Goal: Transaction & Acquisition: Purchase product/service

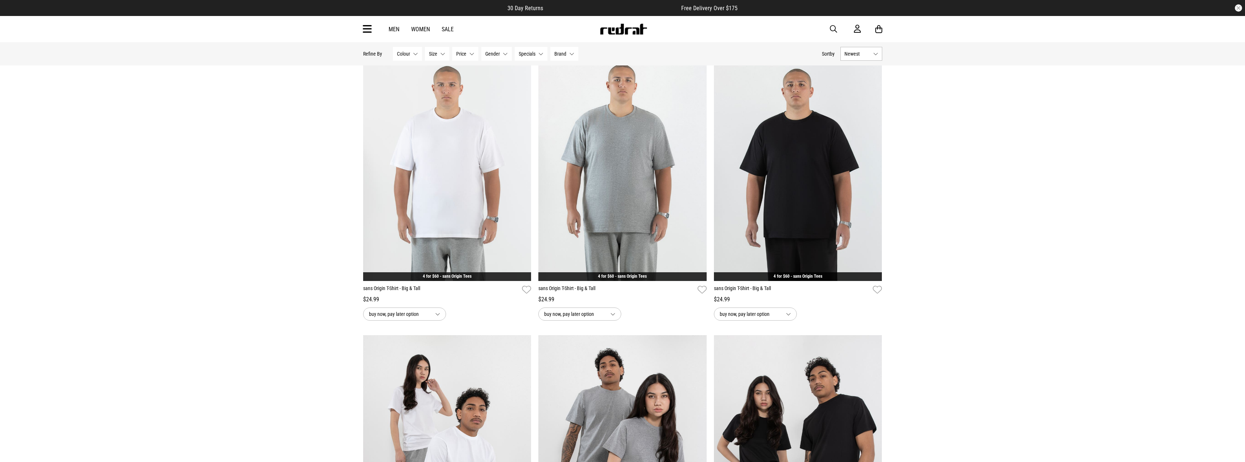
scroll to position [254, 0]
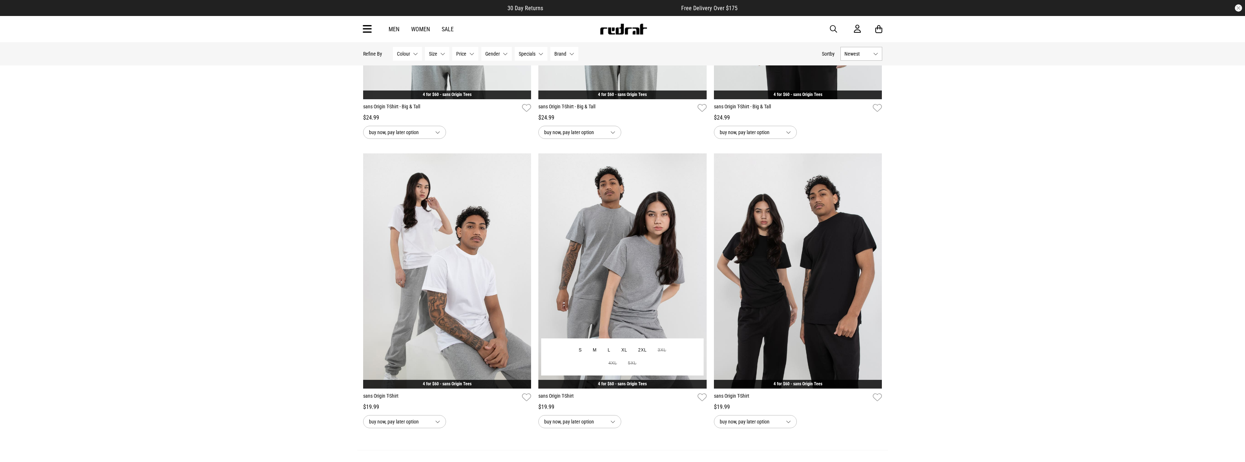
click at [624, 232] on img at bounding box center [622, 271] width 168 height 236
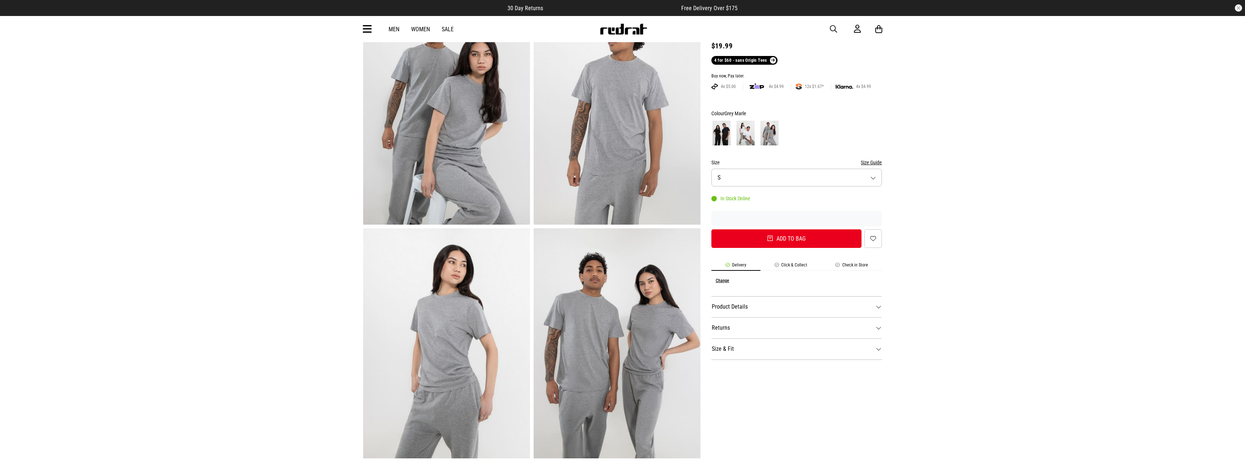
click at [799, 177] on button "Size S" at bounding box center [796, 178] width 171 height 18
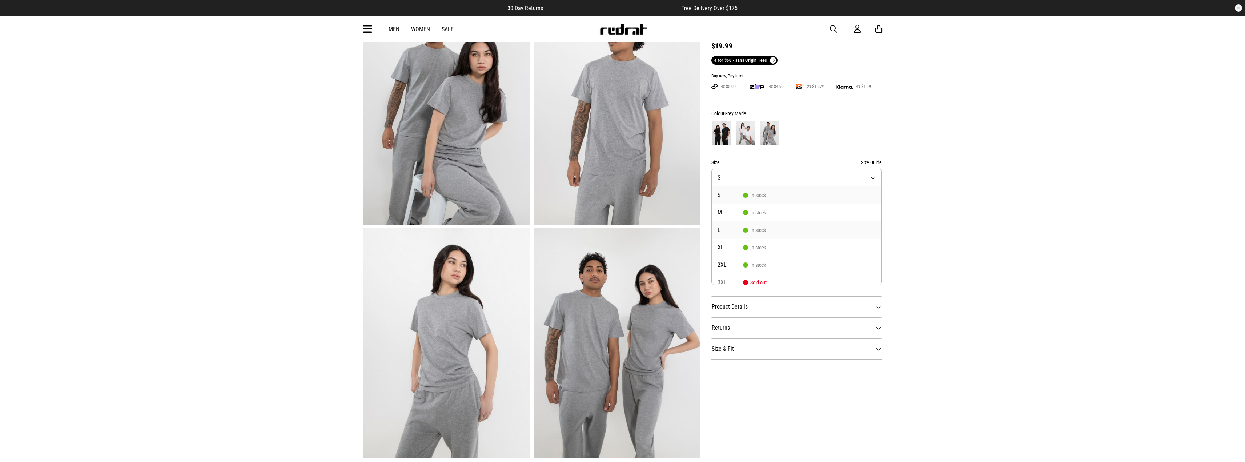
click at [754, 233] on span "In stock" at bounding box center [754, 230] width 23 height 6
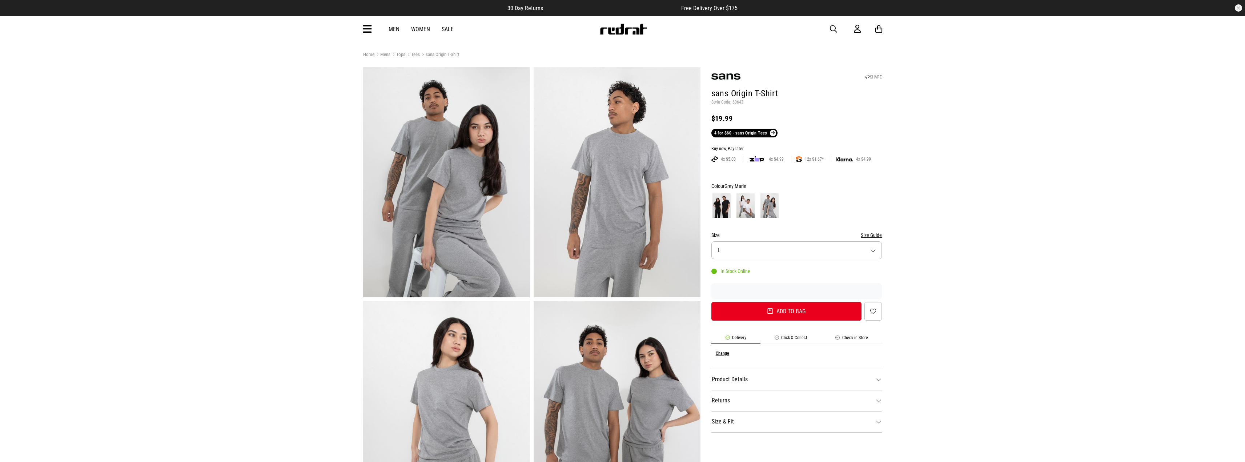
click at [819, 252] on button "Size L" at bounding box center [796, 250] width 171 height 18
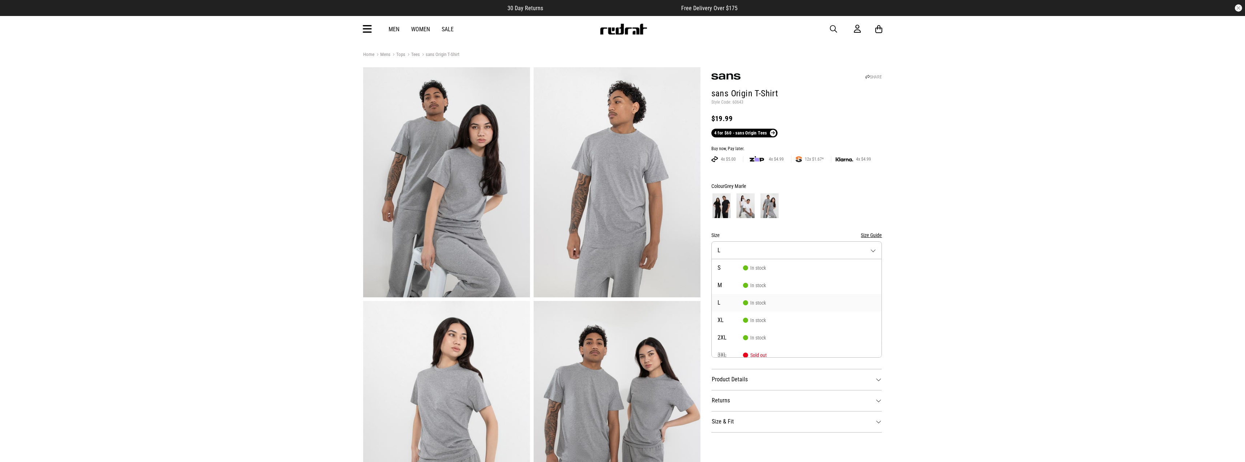
click at [820, 245] on button "Size L" at bounding box center [796, 250] width 171 height 18
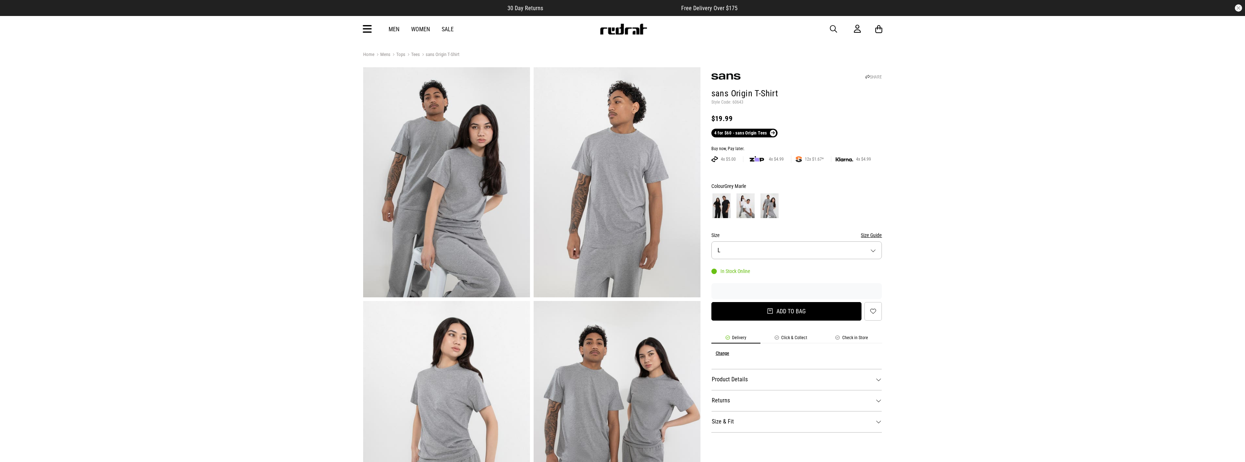
click at [790, 308] on button "Add to bag" at bounding box center [786, 311] width 150 height 19
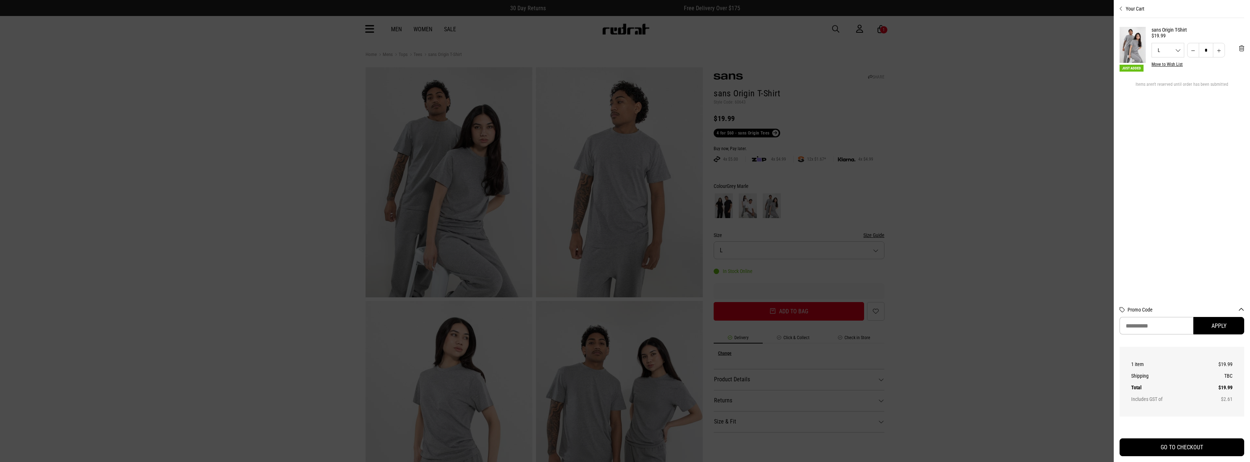
click at [1217, 52] on button "Increase quantity" at bounding box center [1219, 50] width 12 height 15
type input "*"
click at [989, 160] on div at bounding box center [625, 231] width 1250 height 462
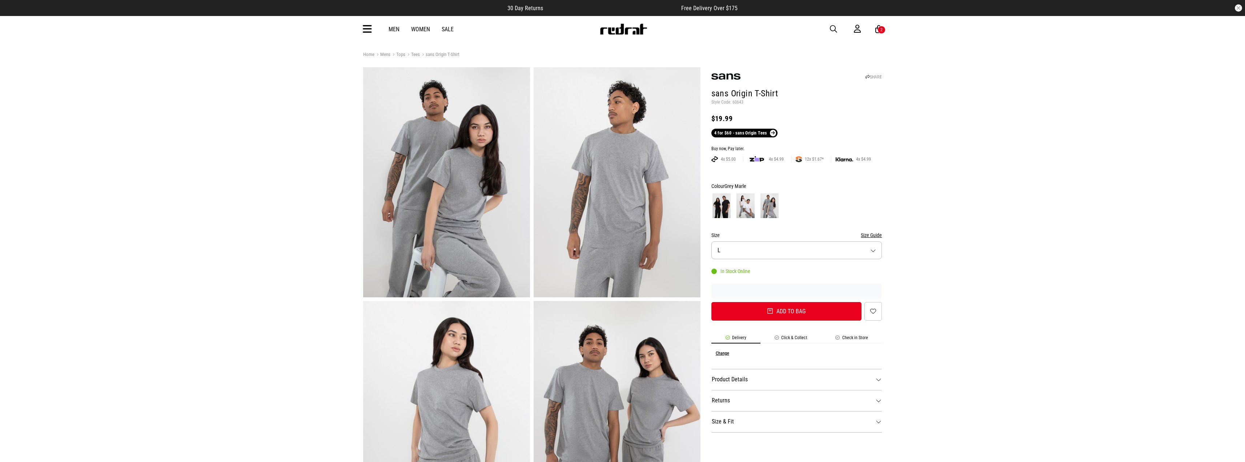
click at [417, 52] on link "Tees" at bounding box center [412, 55] width 15 height 7
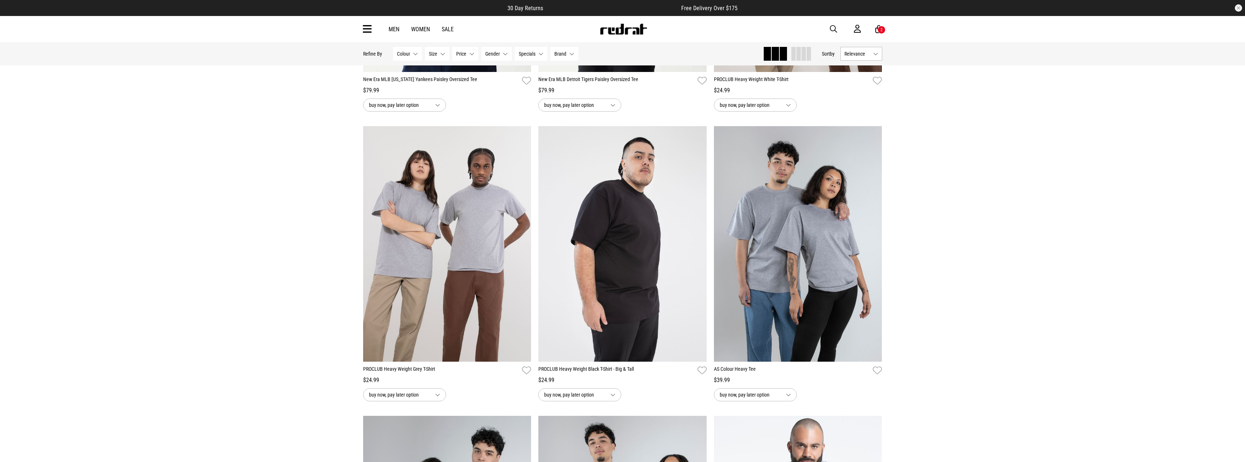
scroll to position [727, 0]
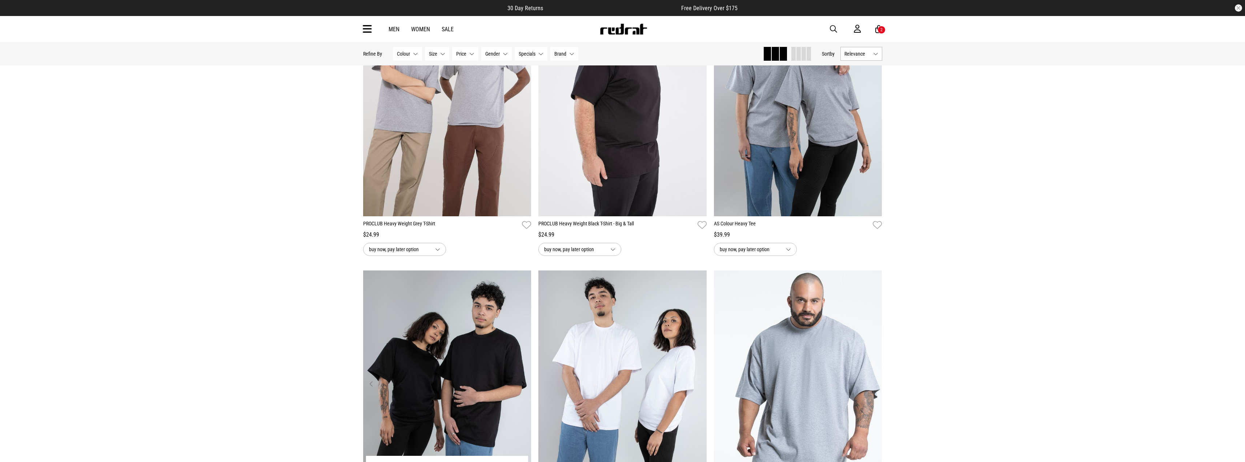
click at [474, 323] on img at bounding box center [447, 388] width 168 height 236
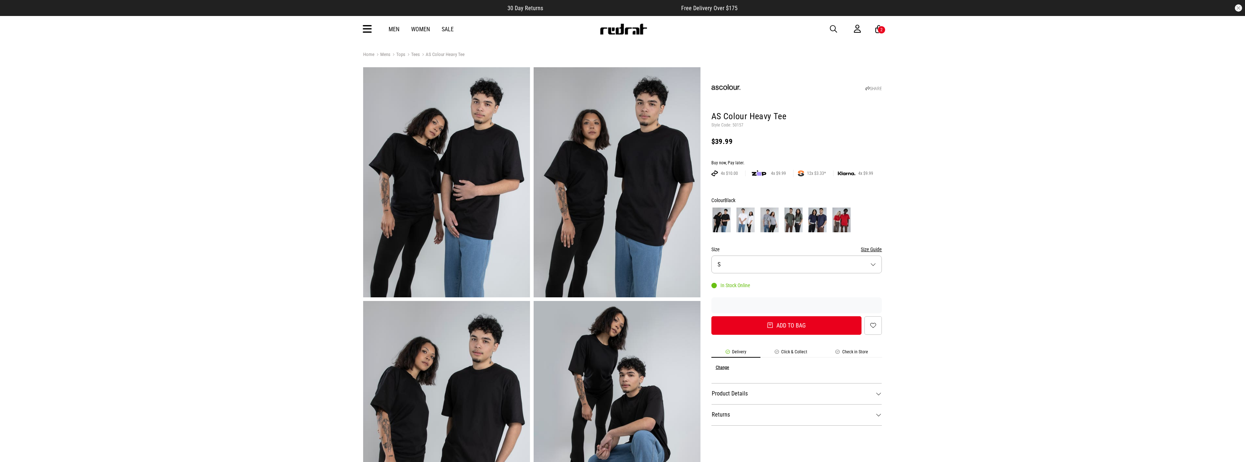
click at [738, 262] on button "Size S" at bounding box center [796, 265] width 171 height 18
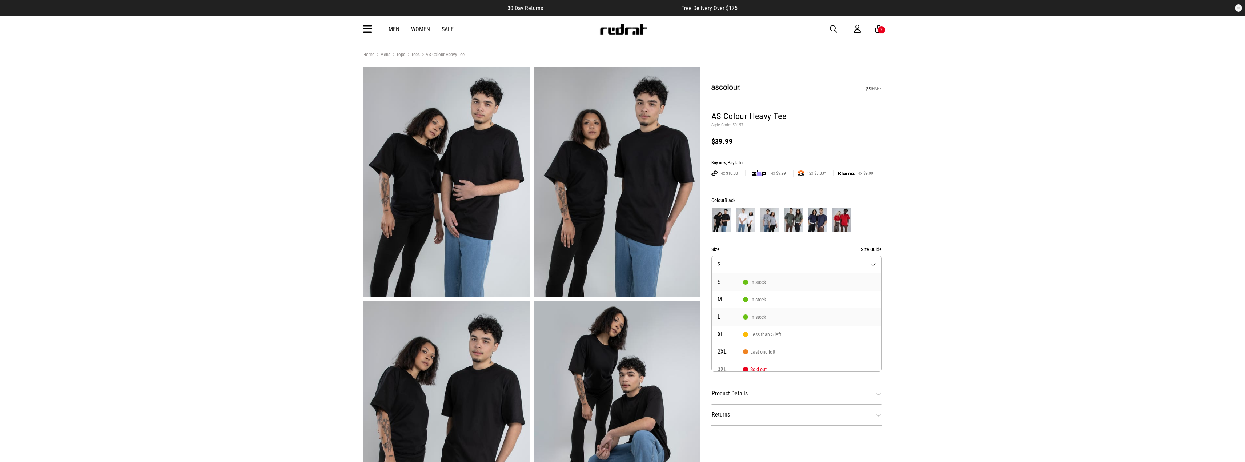
click at [740, 312] on li "L In stock" at bounding box center [797, 316] width 170 height 17
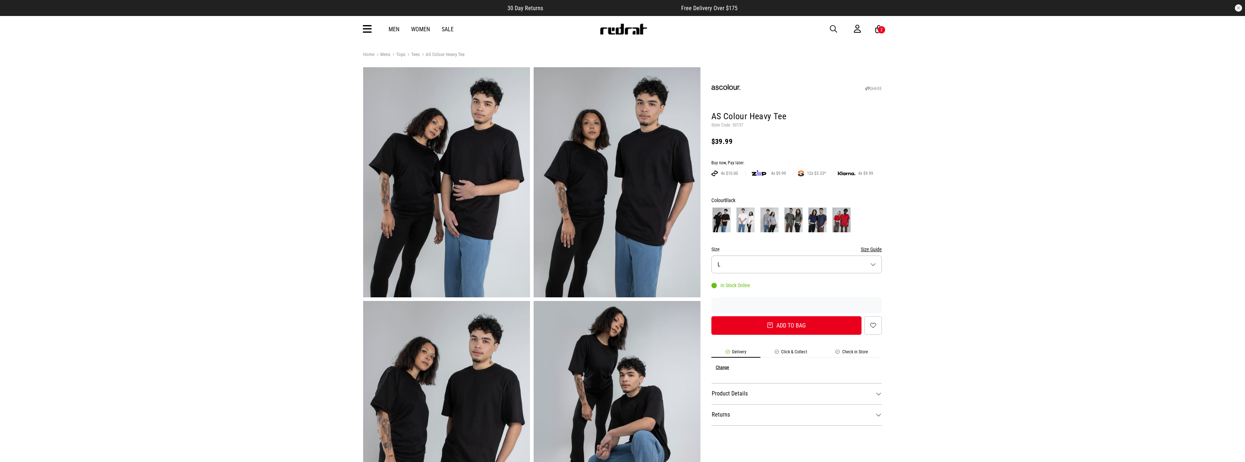
click at [825, 221] on img at bounding box center [817, 220] width 18 height 25
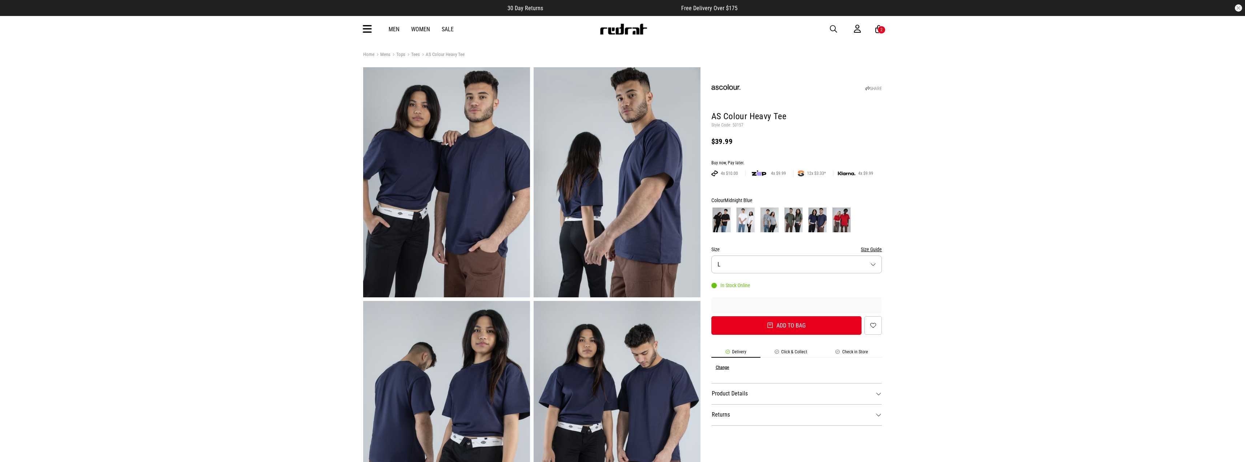
click at [802, 222] on img at bounding box center [793, 220] width 18 height 25
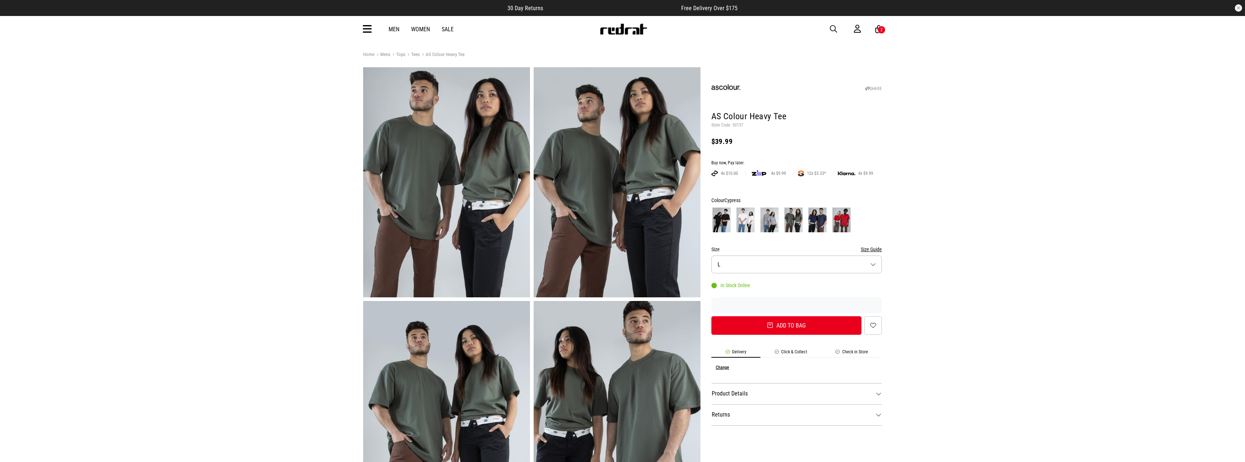
click at [730, 224] on img at bounding box center [721, 220] width 18 height 25
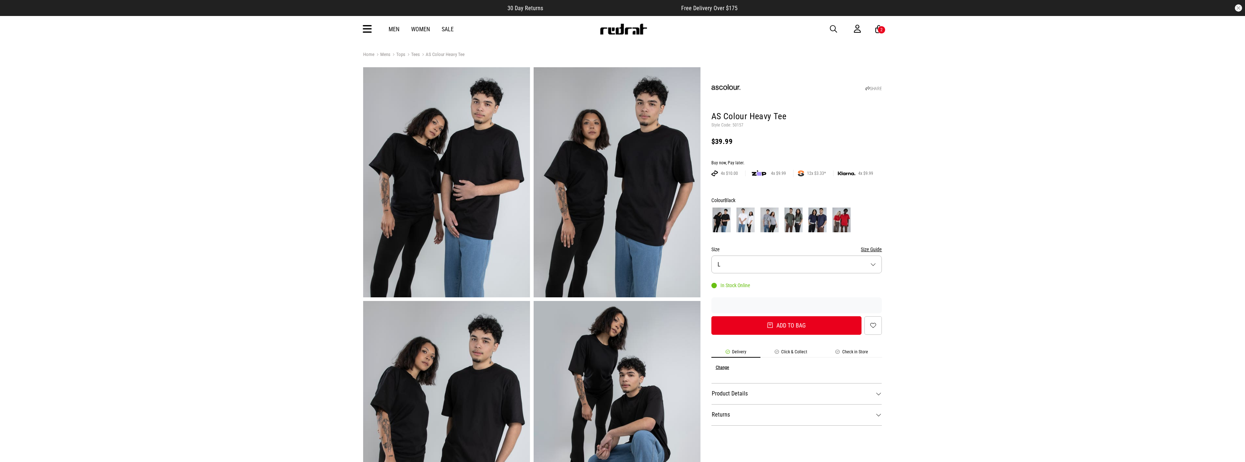
click at [795, 218] on img at bounding box center [793, 220] width 18 height 25
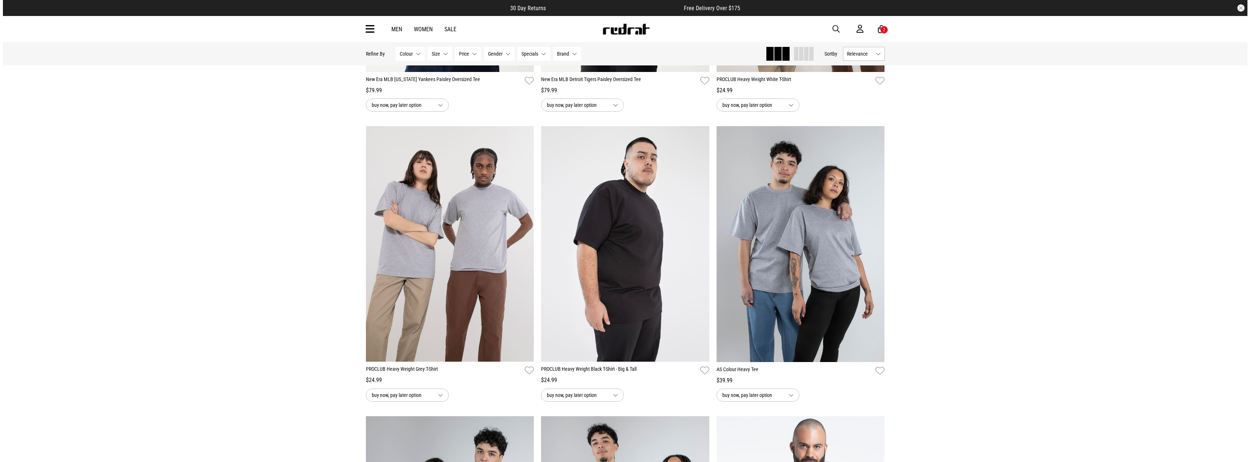
scroll to position [618, 0]
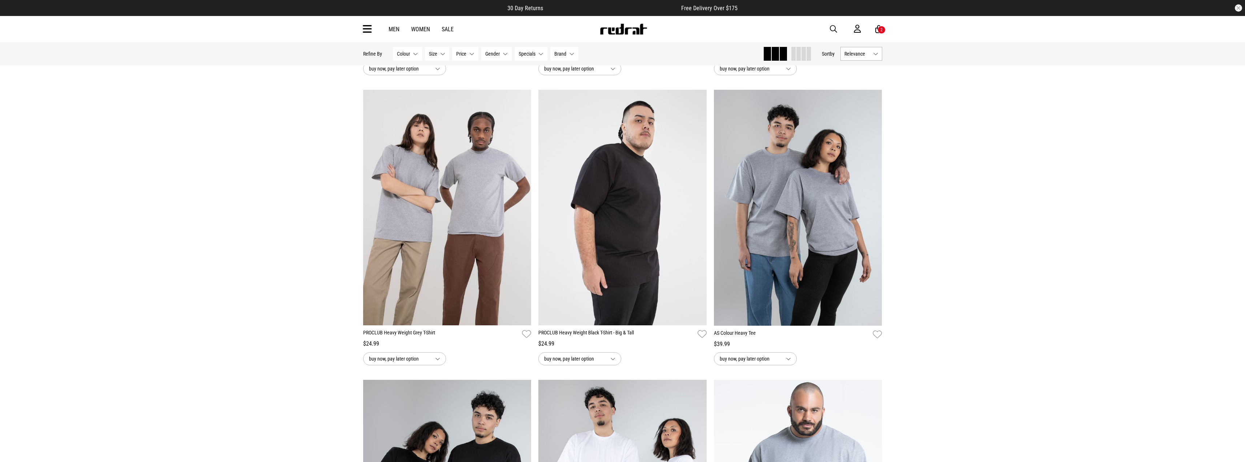
click at [882, 29] on div "2" at bounding box center [881, 29] width 2 height 5
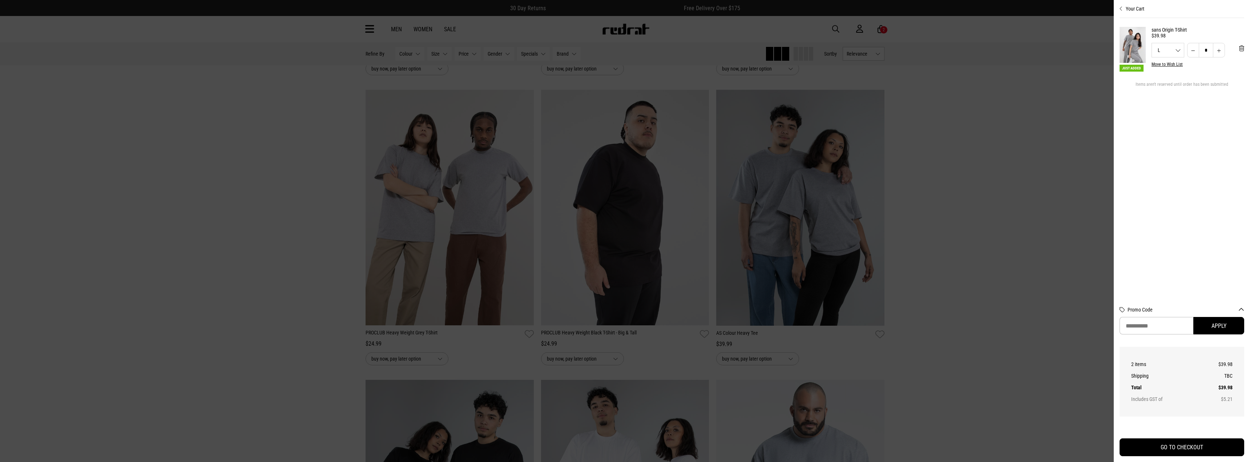
click at [1167, 32] on link "sans Origin T-Shirt" at bounding box center [1198, 30] width 93 height 6
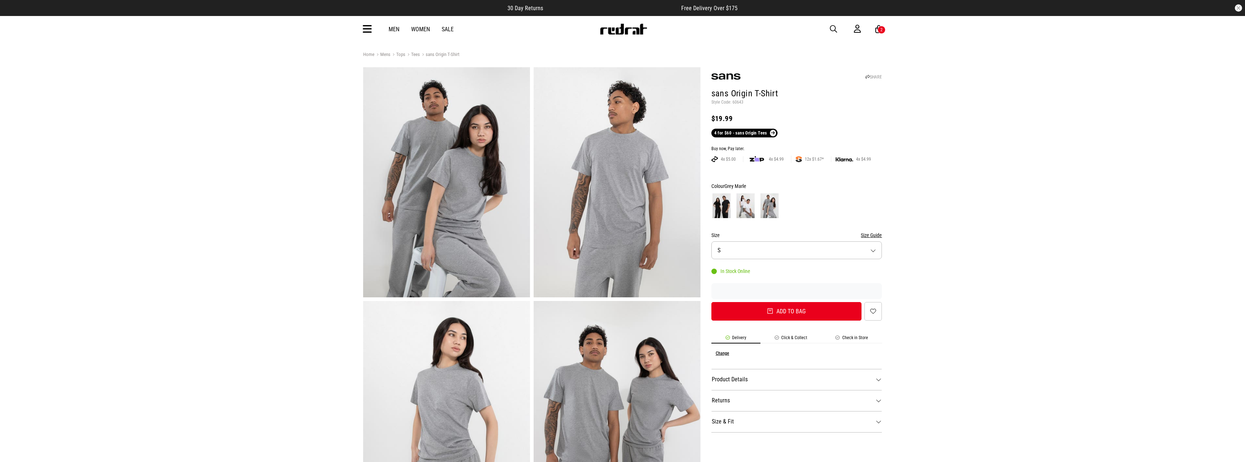
click at [721, 207] on img at bounding box center [721, 205] width 18 height 25
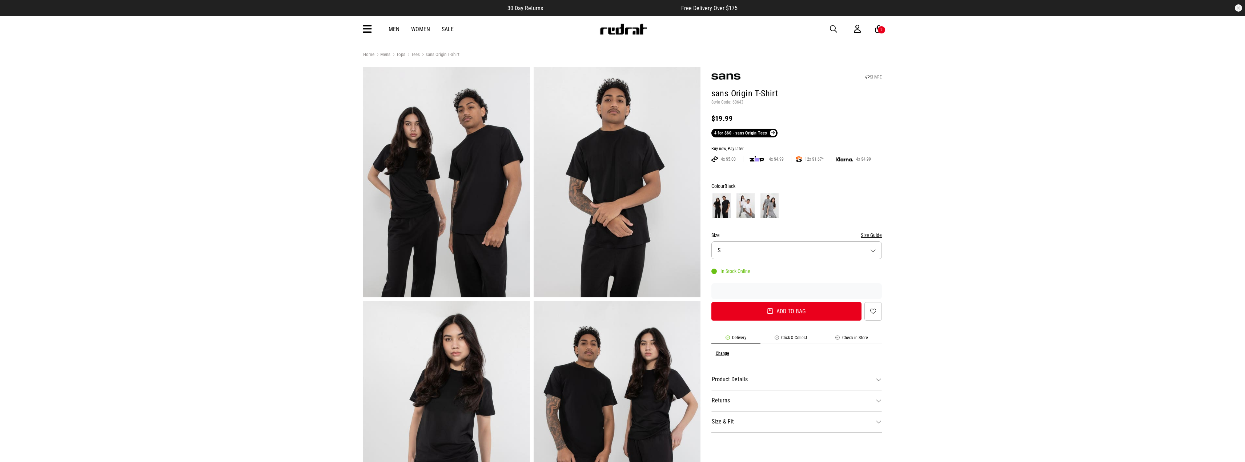
click at [755, 251] on button "Size S" at bounding box center [796, 250] width 171 height 18
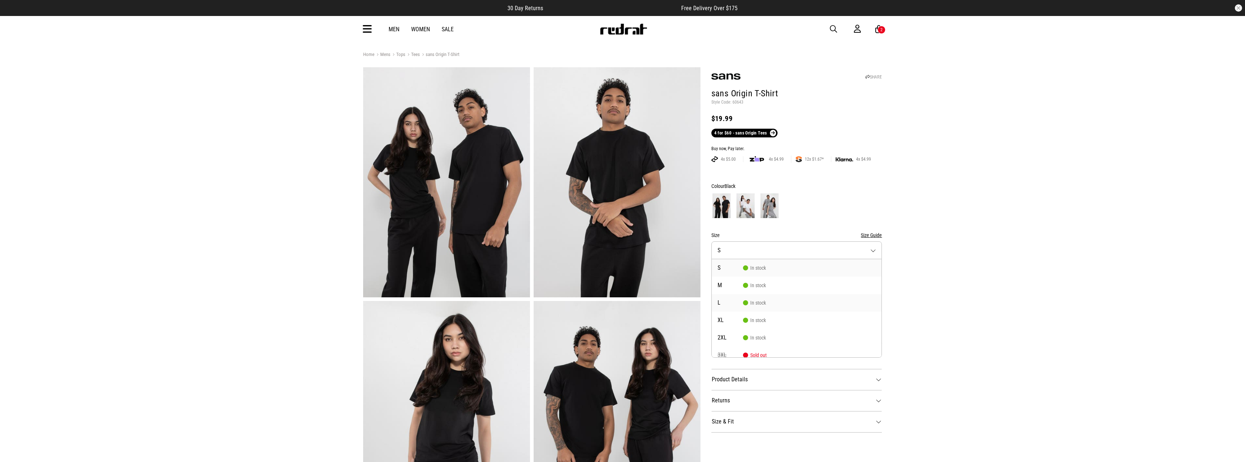
click at [750, 300] on li "L In stock" at bounding box center [797, 302] width 170 height 17
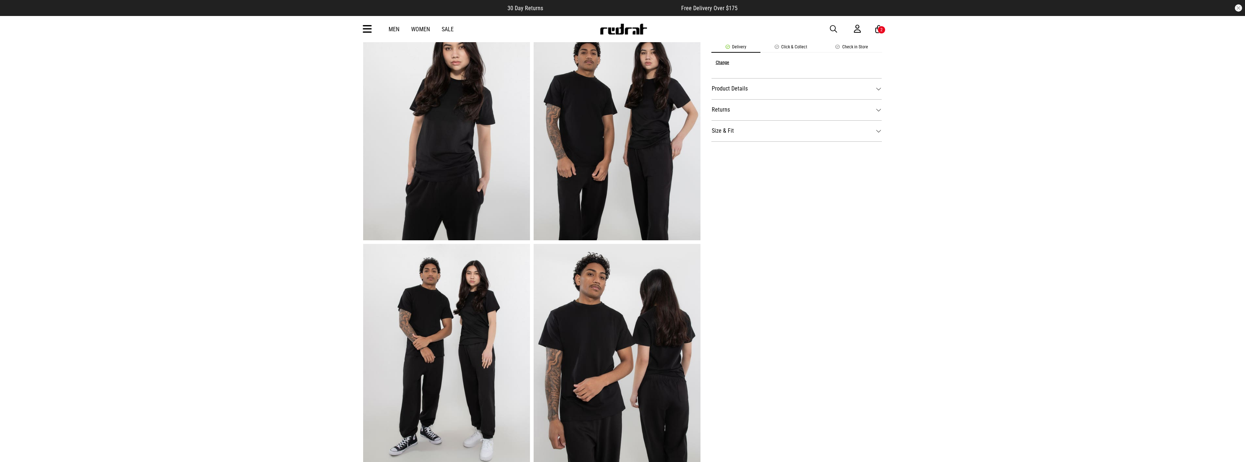
scroll to position [327, 0]
